Goal: Task Accomplishment & Management: Use online tool/utility

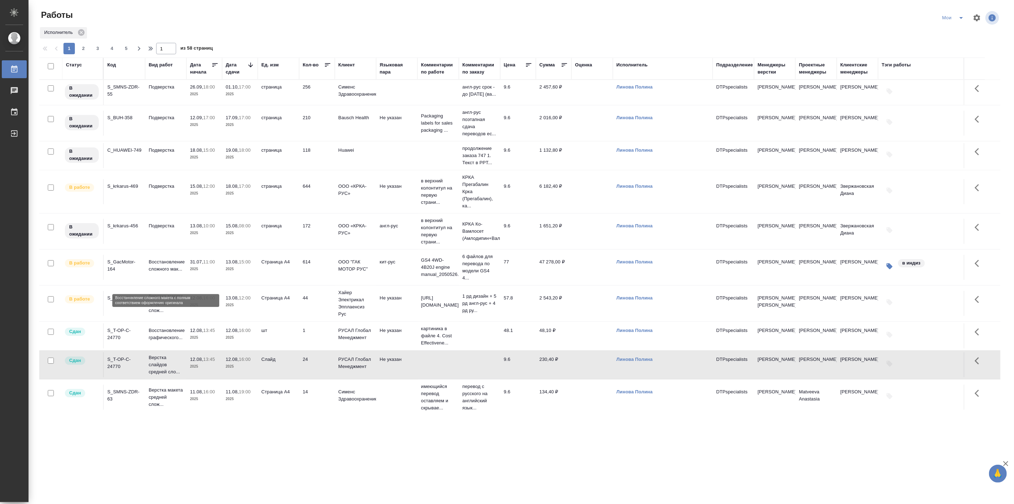
click at [164, 272] on p "Восстановление сложного мак..." at bounding box center [166, 265] width 34 height 14
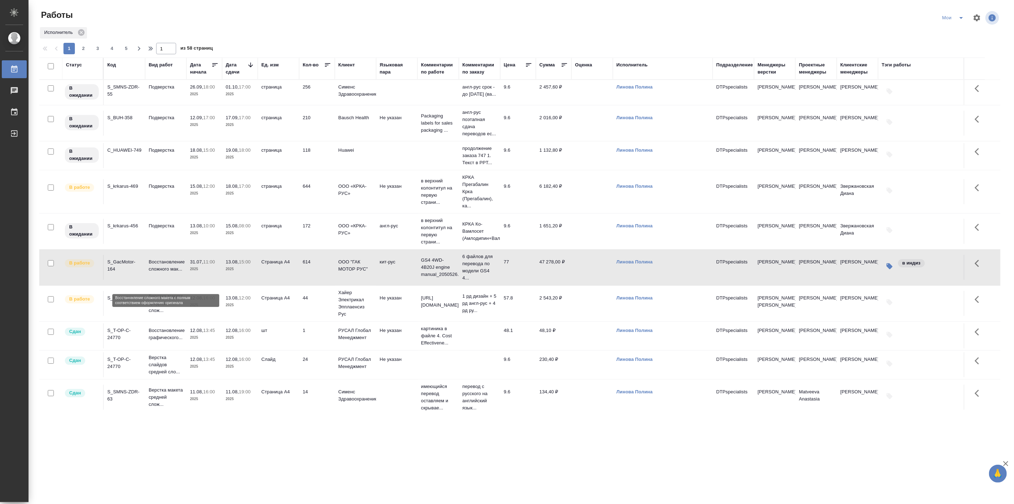
click at [164, 272] on p "Восстановление сложного мак..." at bounding box center [166, 265] width 34 height 14
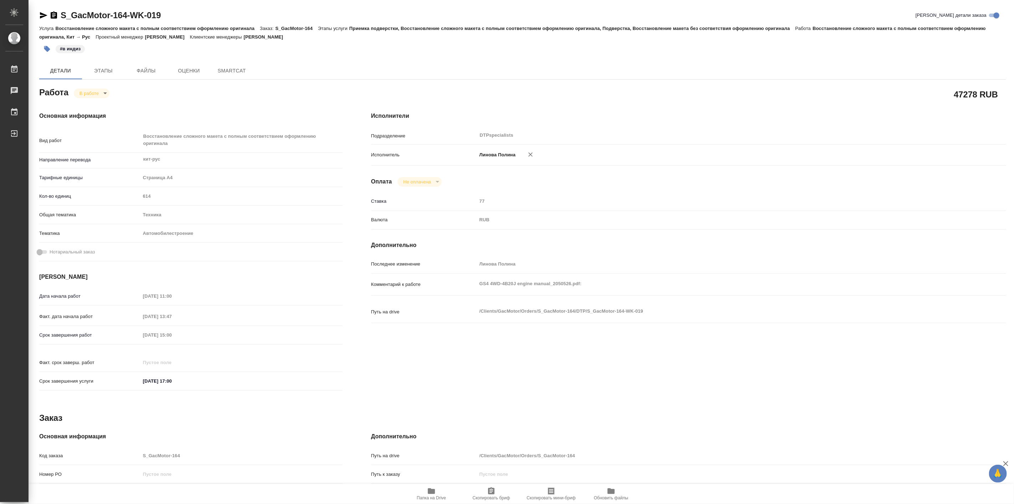
type textarea "x"
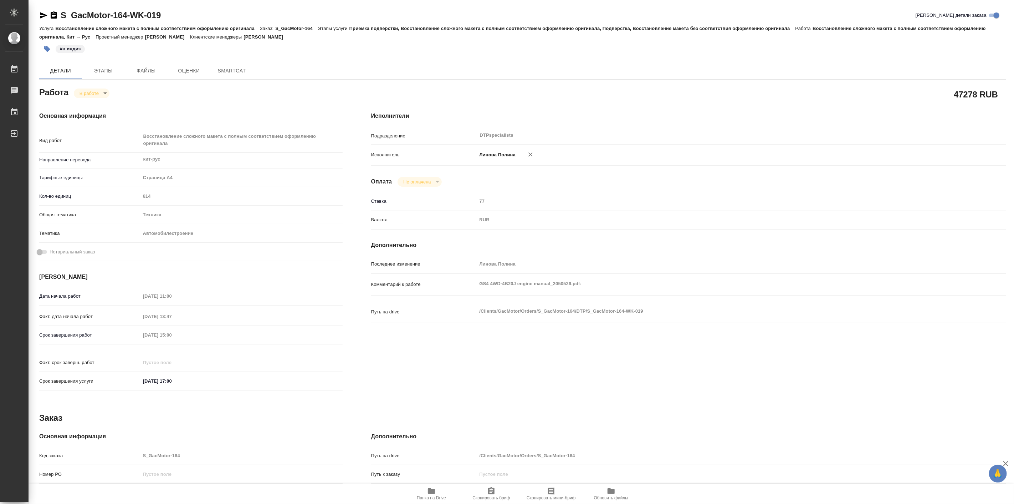
type textarea "x"
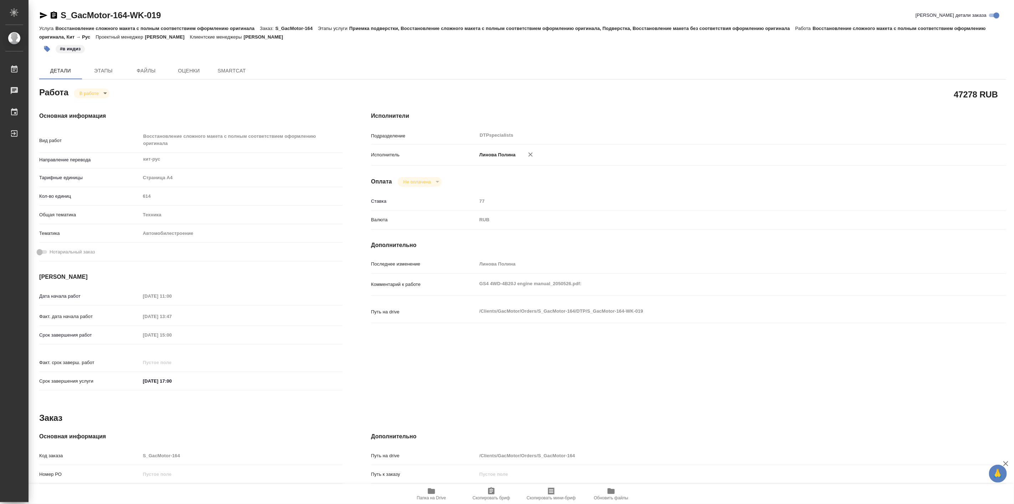
type textarea "x"
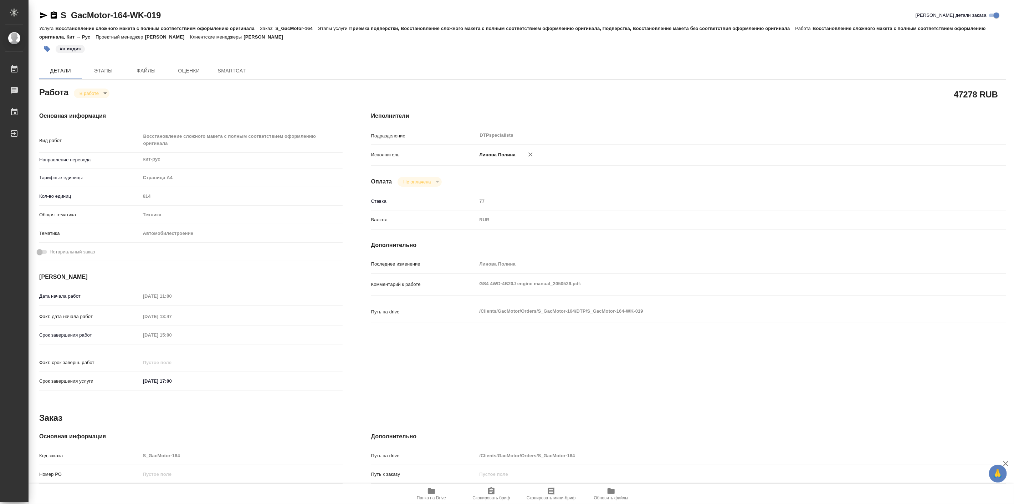
type textarea "x"
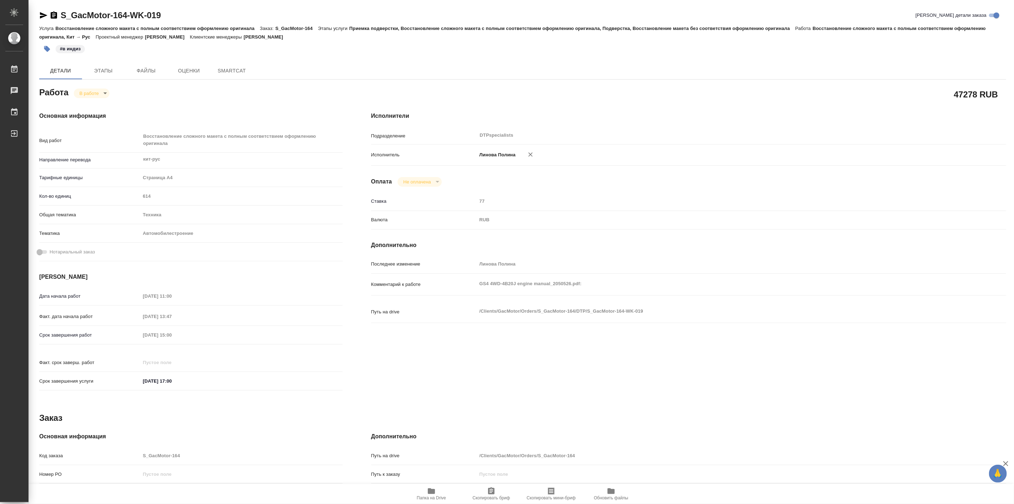
type textarea "x"
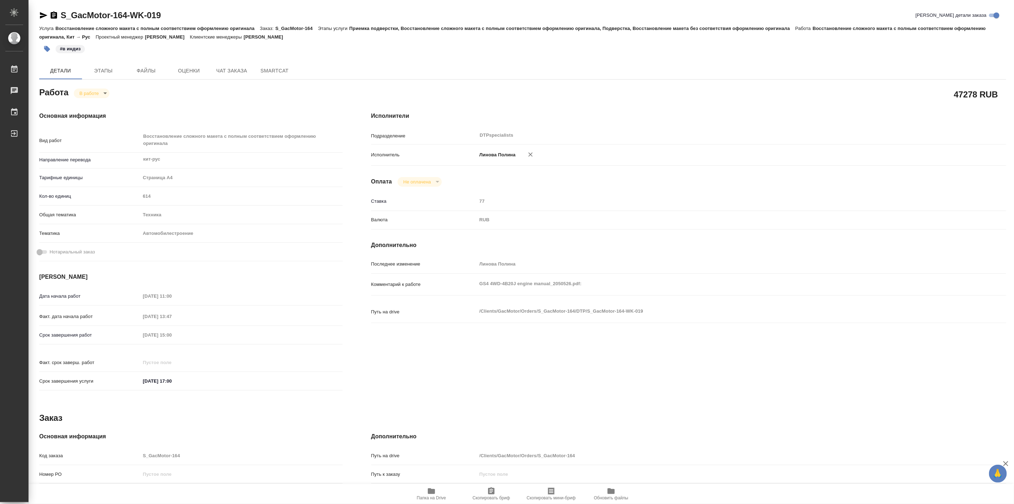
type textarea "x"
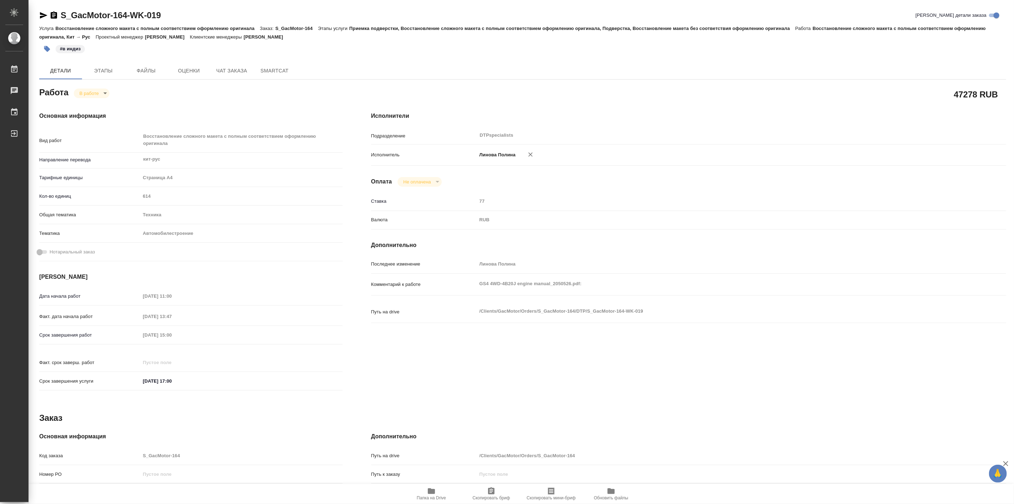
click at [433, 495] on span "Папка на Drive" at bounding box center [431, 497] width 29 height 5
type textarea "x"
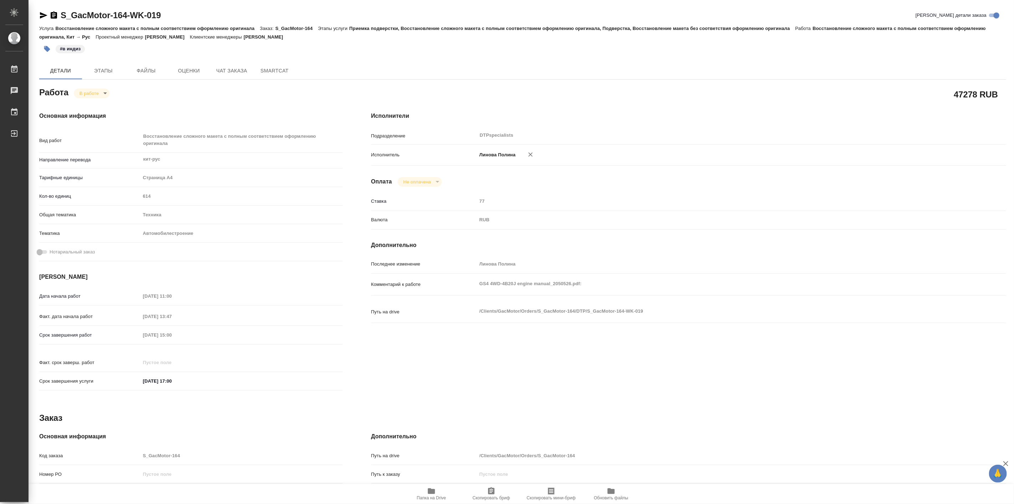
type textarea "x"
